Goal: Find specific page/section: Find specific page/section

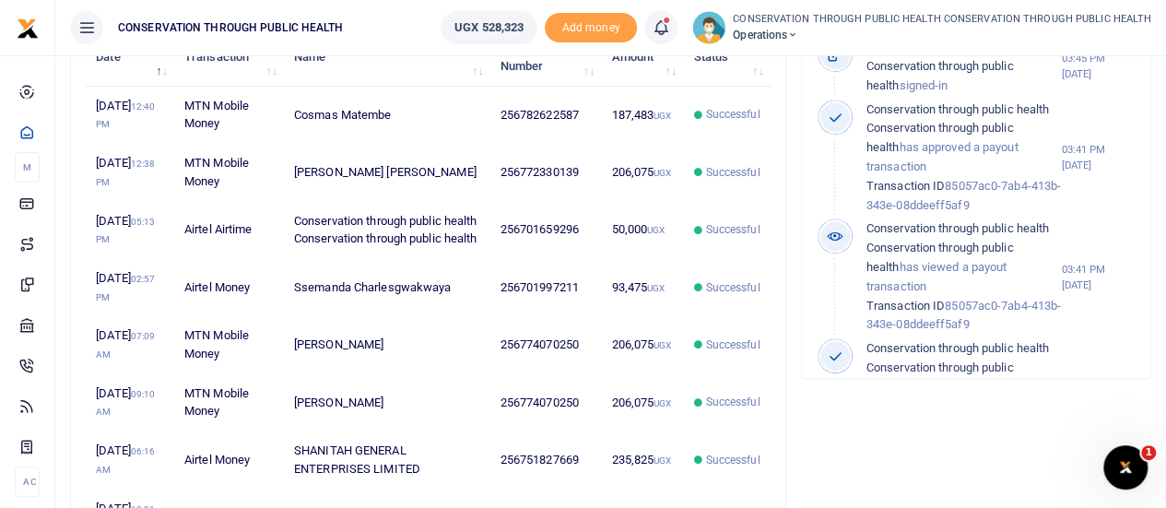
scroll to position [15, 15]
